Goal: Transaction & Acquisition: Purchase product/service

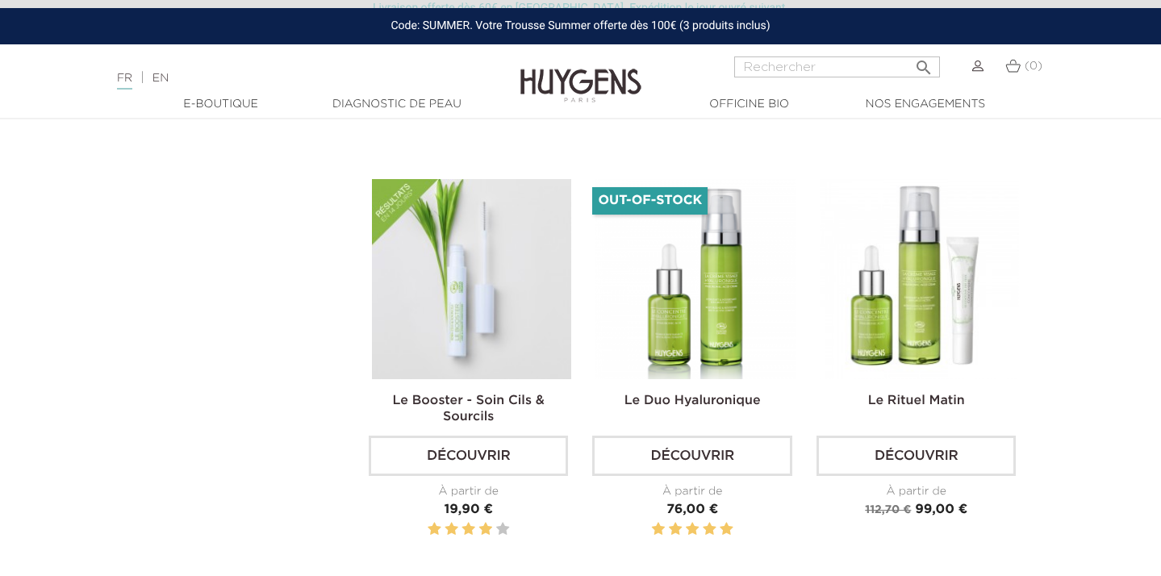
scroll to position [2549, 0]
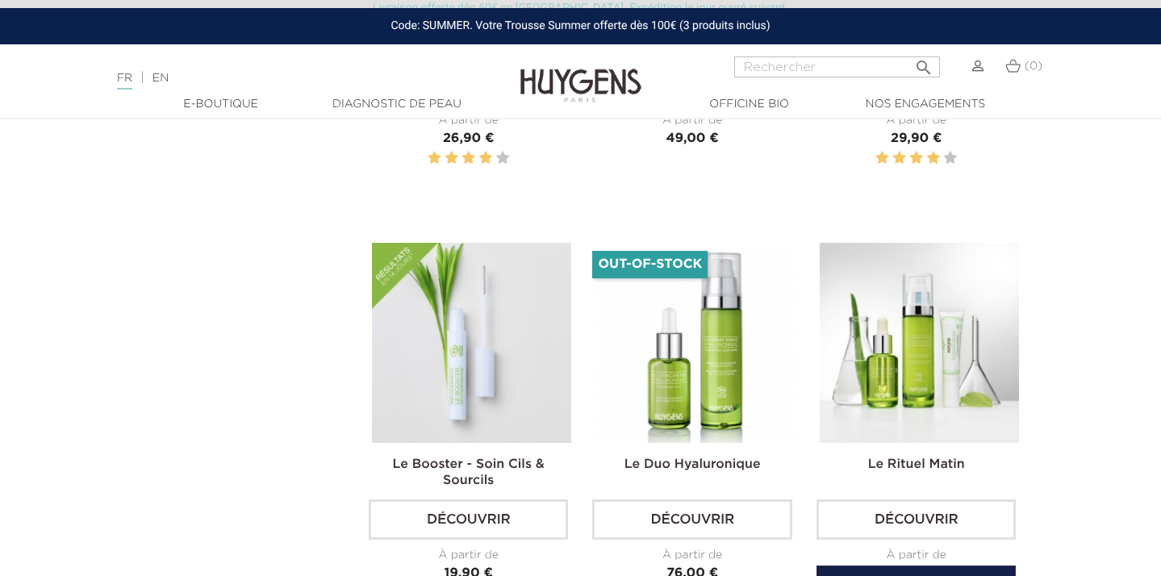
click at [941, 321] on img at bounding box center [919, 342] width 199 height 199
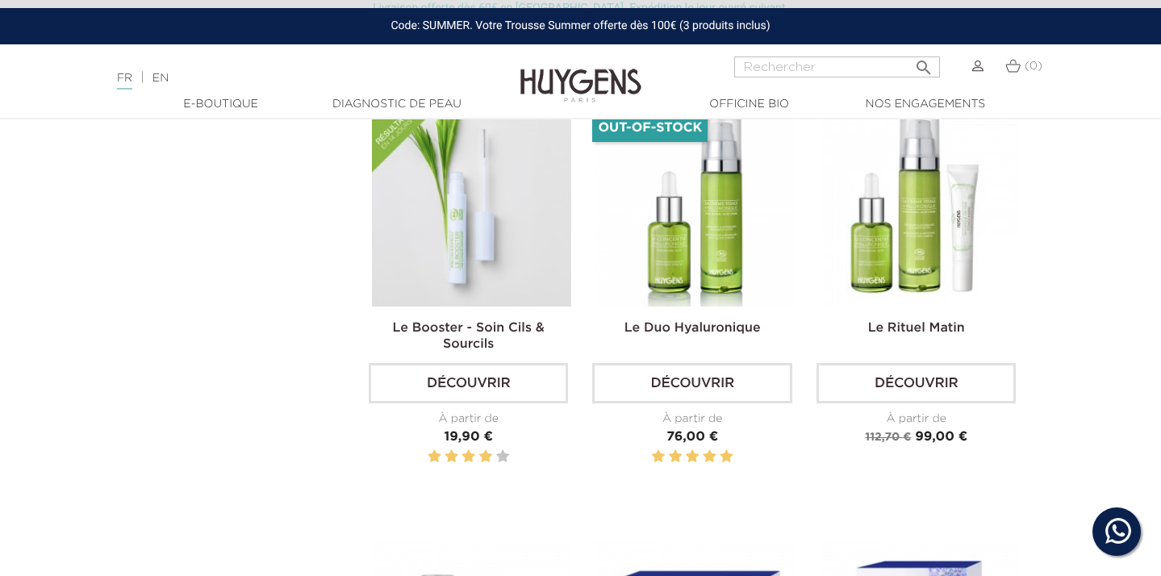
scroll to position [2687, 0]
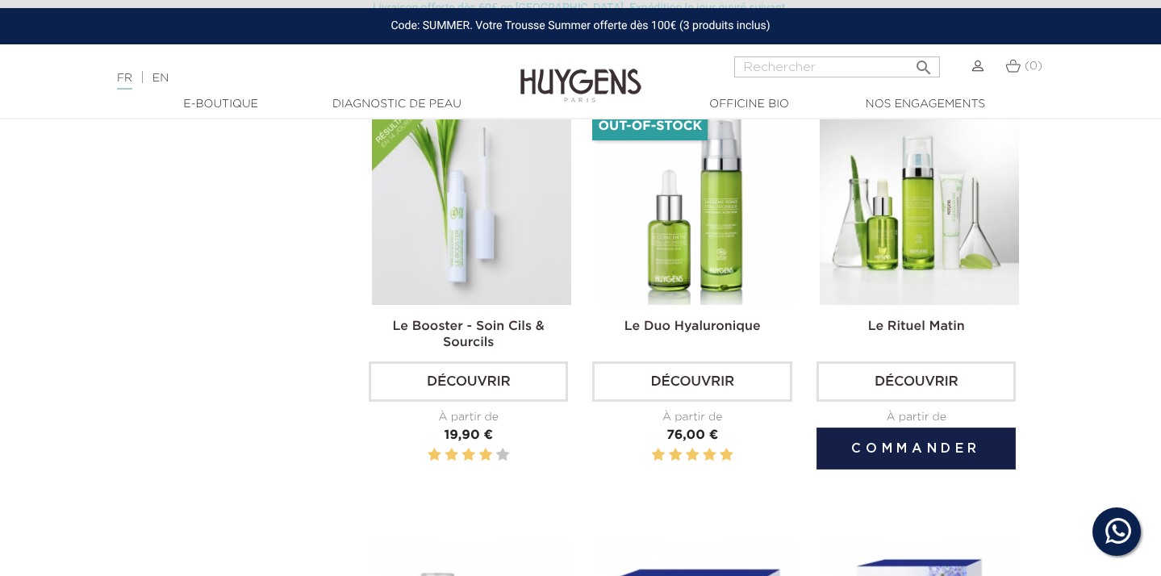
click at [854, 184] on img at bounding box center [919, 204] width 199 height 199
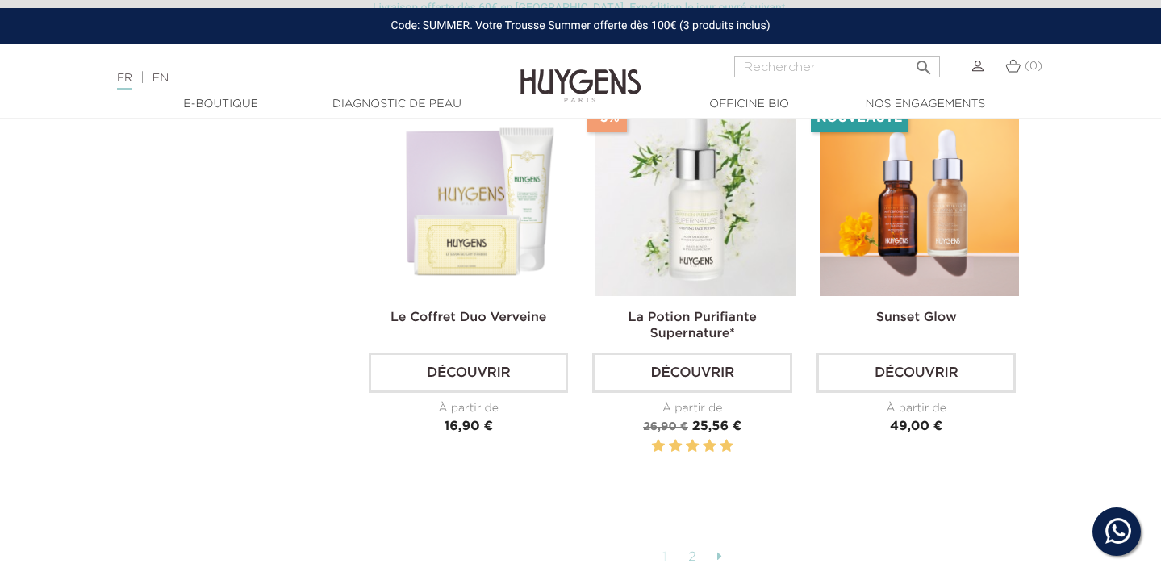
scroll to position [3916, 0]
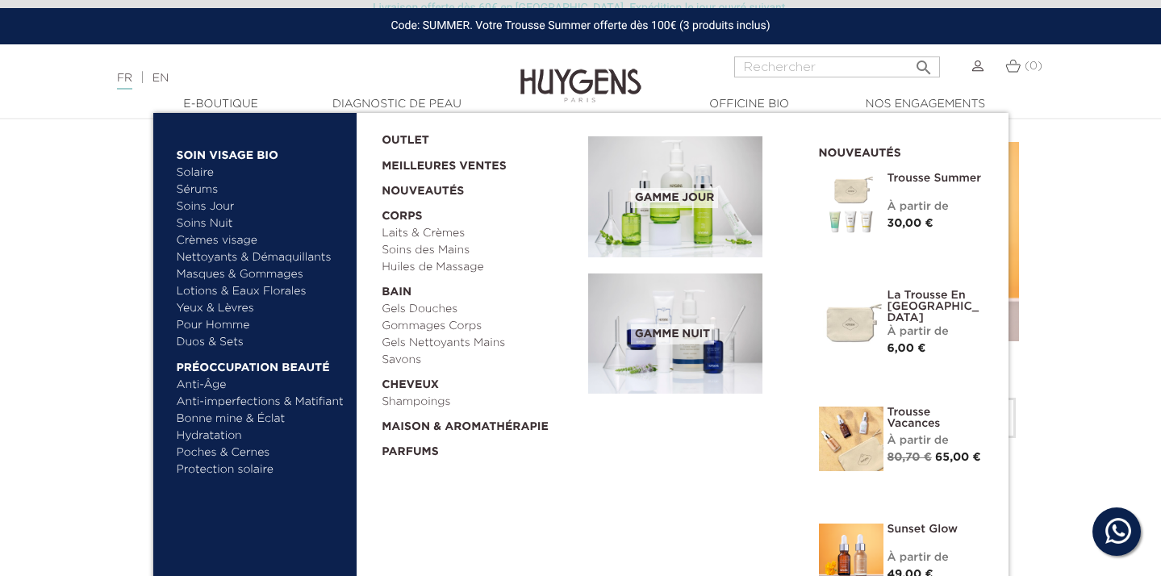
click at [662, 195] on span "Gamme jour" at bounding box center [674, 198] width 87 height 20
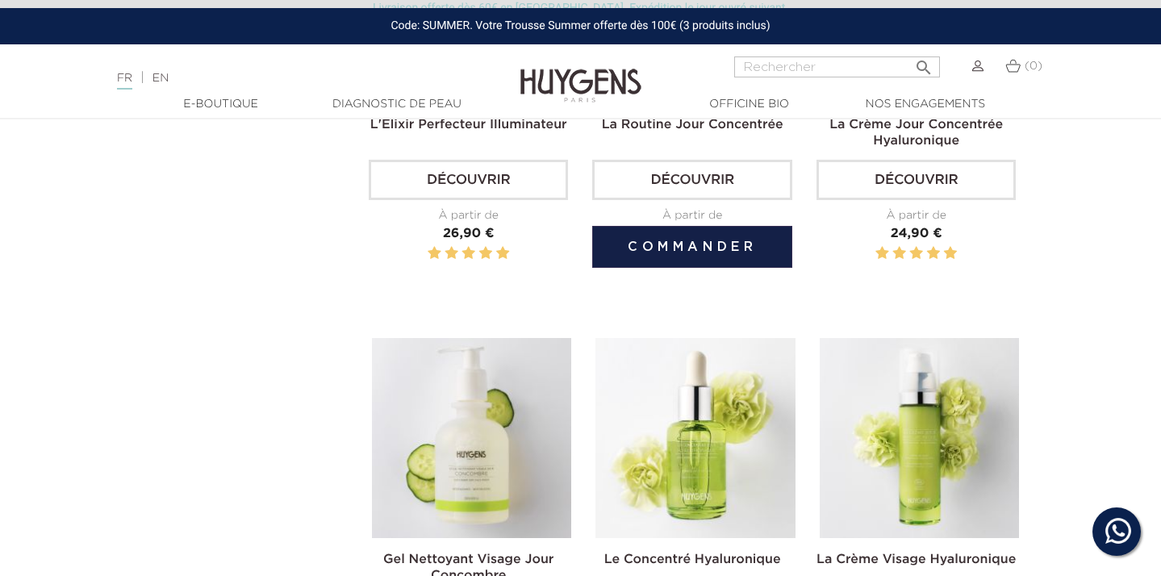
scroll to position [958, 0]
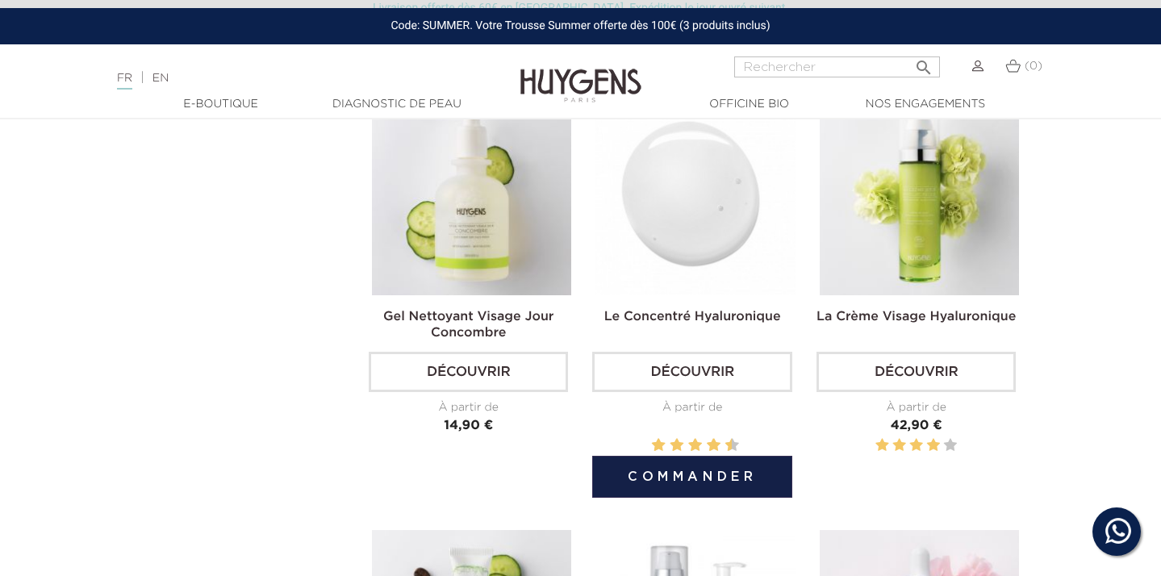
click at [662, 195] on img at bounding box center [695, 194] width 199 height 199
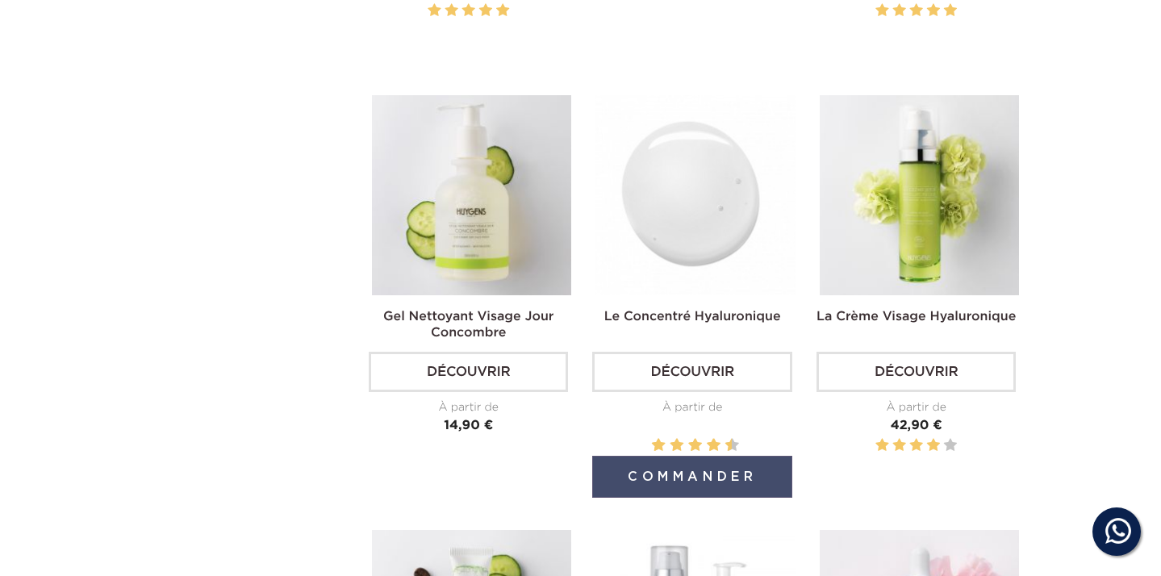
click at [691, 480] on button "Commander" at bounding box center [691, 477] width 199 height 42
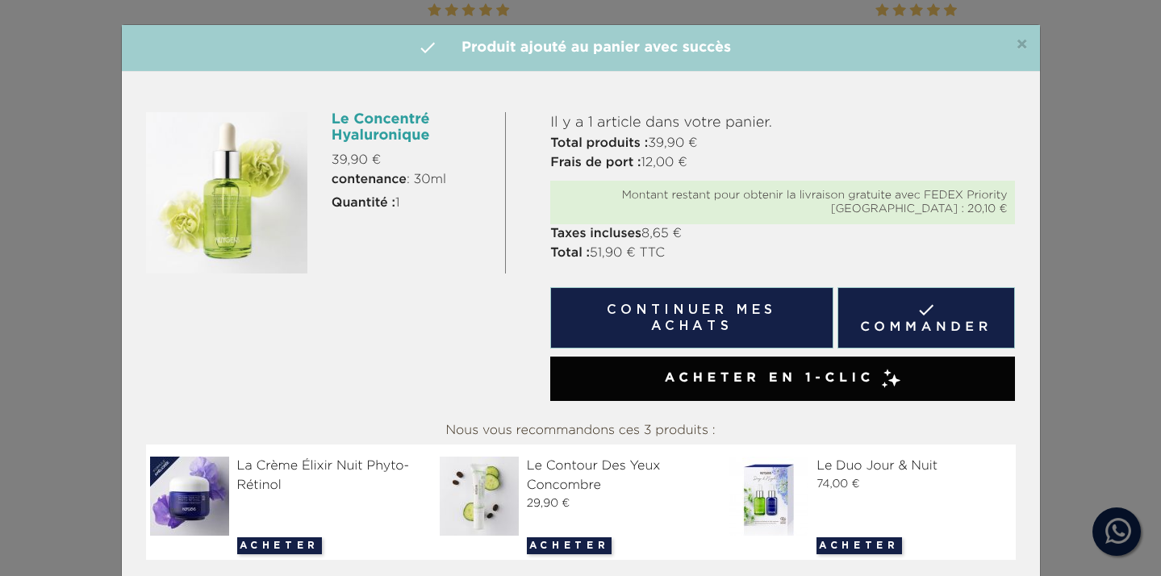
click at [747, 383] on span "Acheter en 1-clic" at bounding box center [770, 378] width 210 height 19
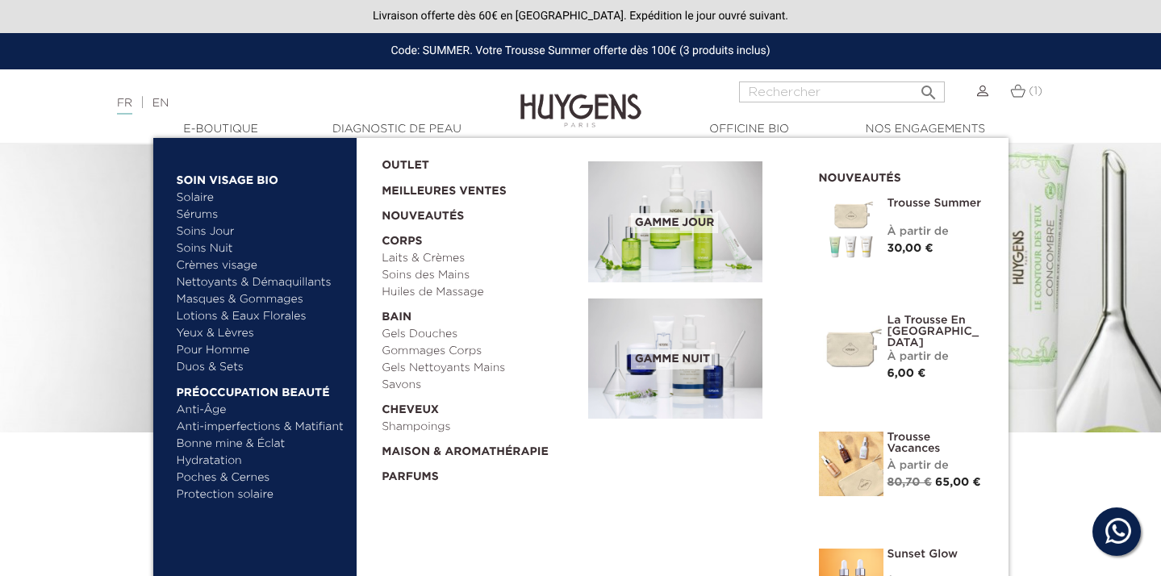
click at [212, 316] on link "Lotions & Eaux Florales" at bounding box center [261, 316] width 169 height 17
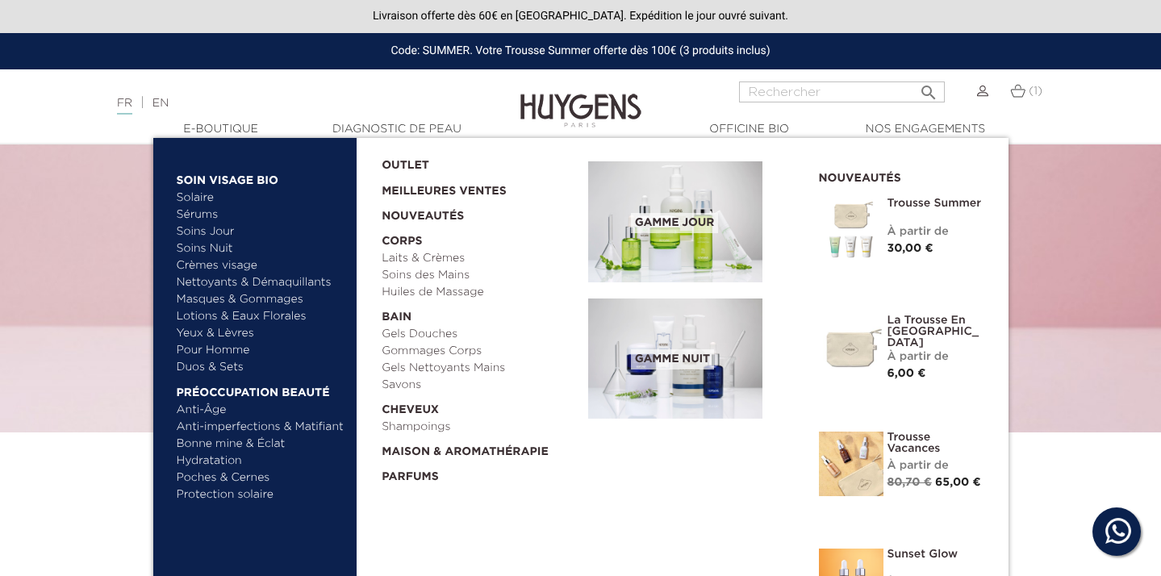
click at [215, 293] on link "Masques & Gommages" at bounding box center [261, 299] width 169 height 17
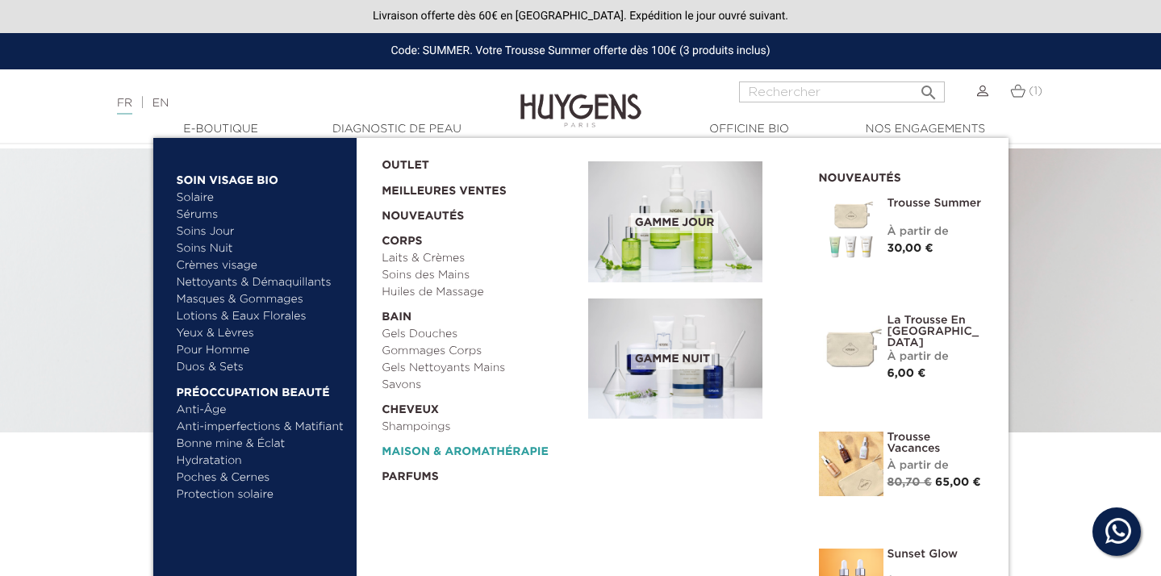
click at [395, 450] on link "  Maison & Aromathérapie" at bounding box center [479, 448] width 195 height 25
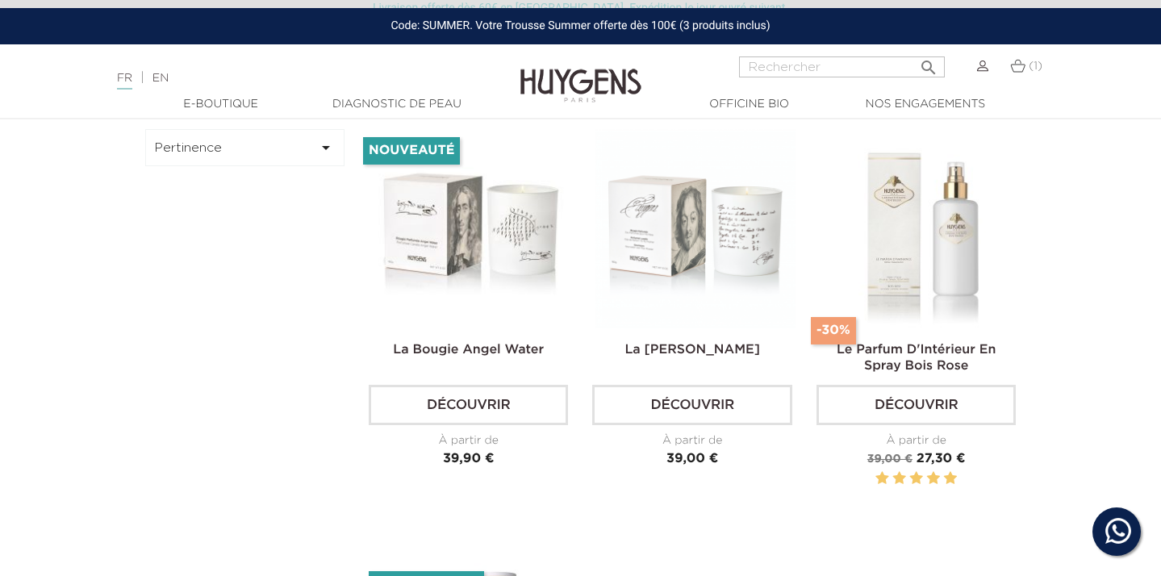
scroll to position [525, 0]
